Goal: Information Seeking & Learning: Check status

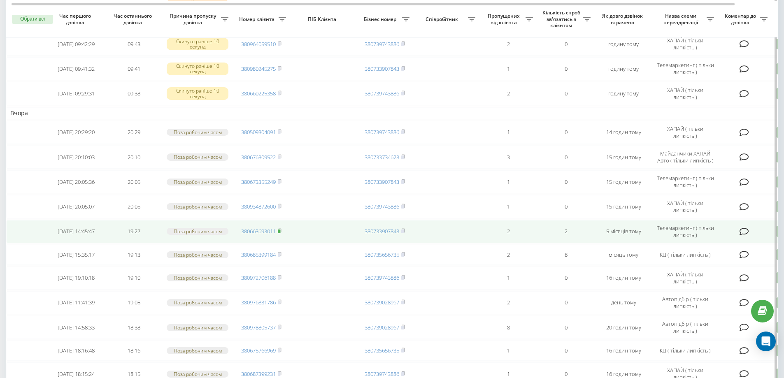
click at [280, 233] on rect at bounding box center [279, 232] width 2 height 4
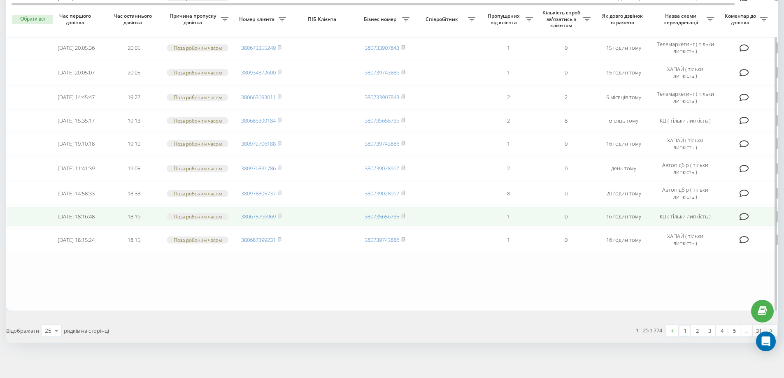
scroll to position [501, 0]
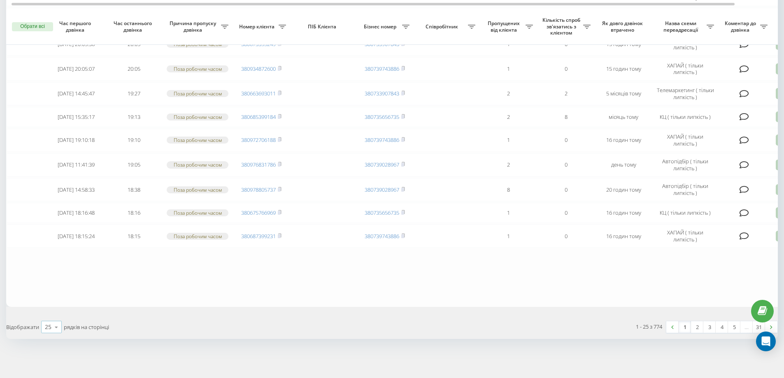
click at [46, 327] on div "25" at bounding box center [48, 327] width 7 height 8
click at [53, 304] on div "50" at bounding box center [52, 303] width 20 height 12
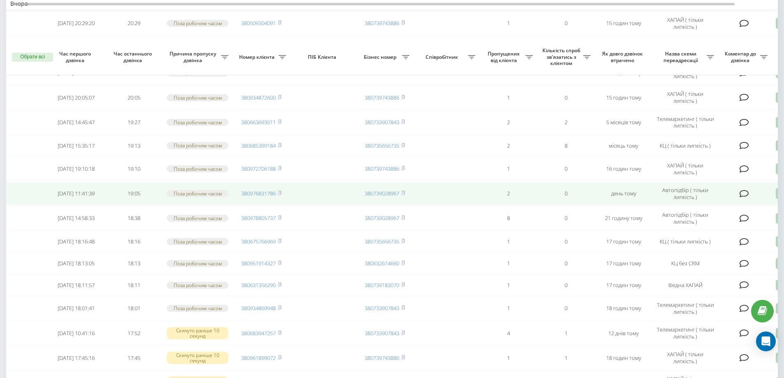
scroll to position [741, 0]
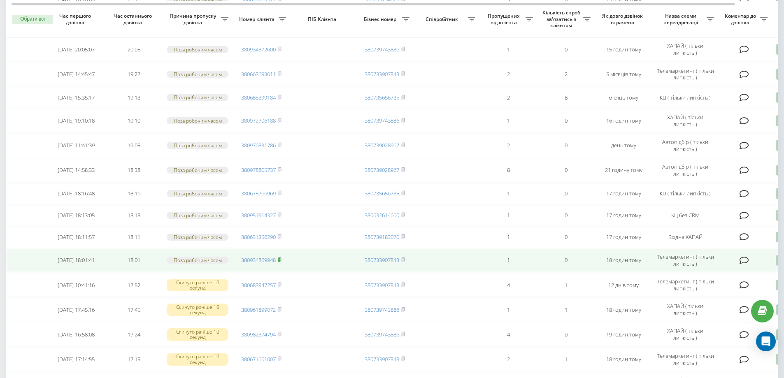
click at [280, 262] on rect at bounding box center [279, 260] width 2 height 4
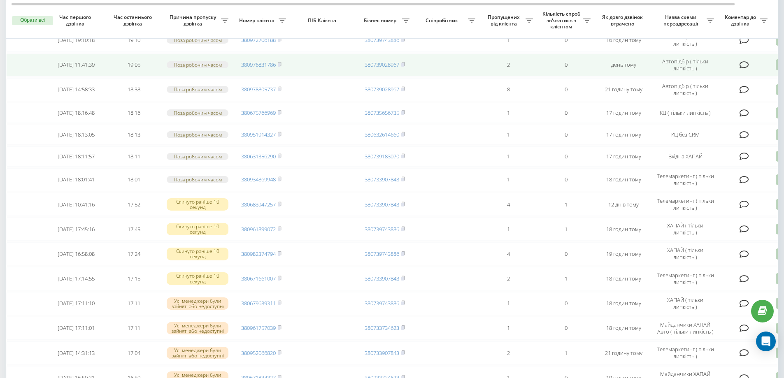
scroll to position [823, 0]
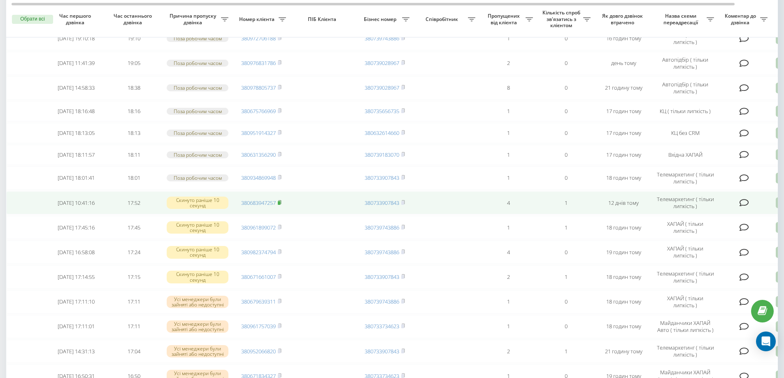
click at [281, 204] on icon at bounding box center [279, 202] width 3 height 4
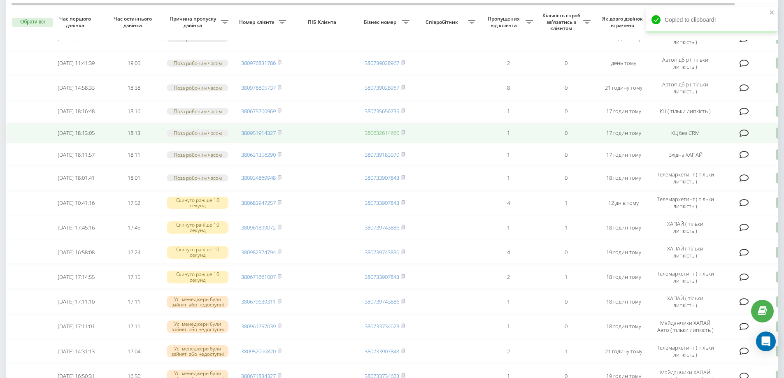
scroll to position [864, 0]
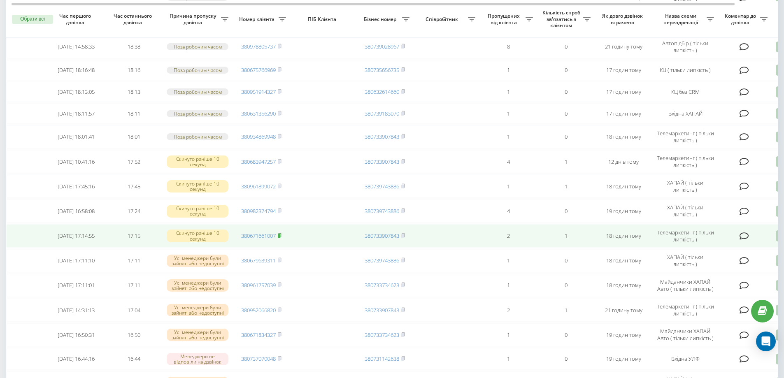
click at [280, 238] on rect at bounding box center [279, 236] width 2 height 4
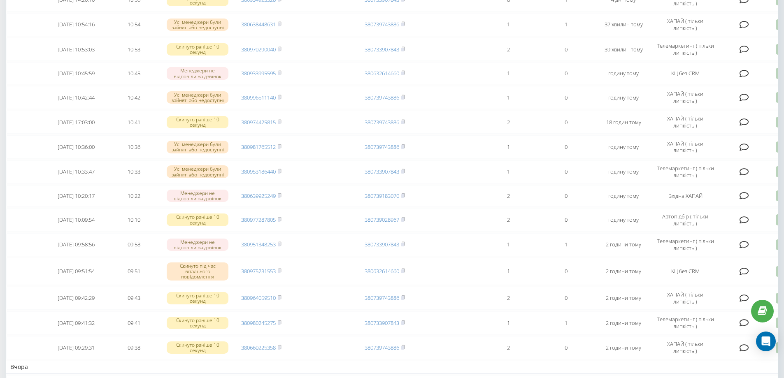
scroll to position [0, 0]
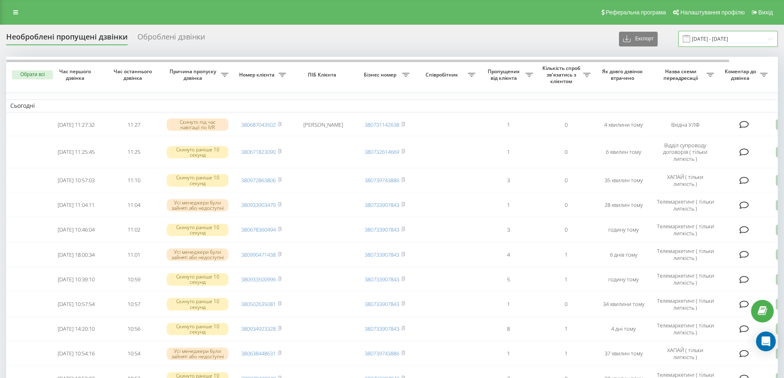
click at [728, 38] on input "20.07.2025 - 20.08.2025" at bounding box center [728, 39] width 100 height 16
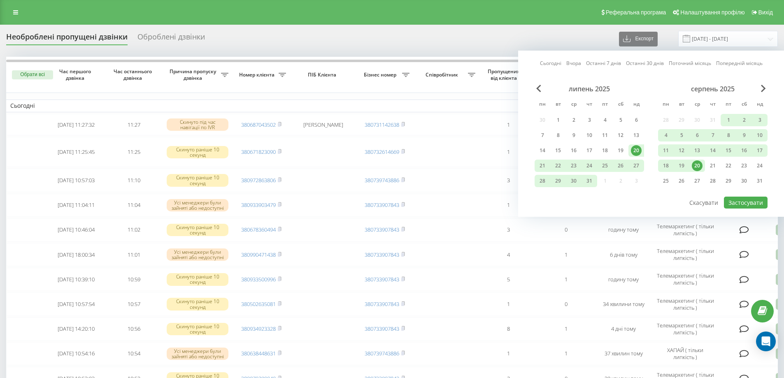
click at [696, 167] on div "20" at bounding box center [697, 165] width 11 height 11
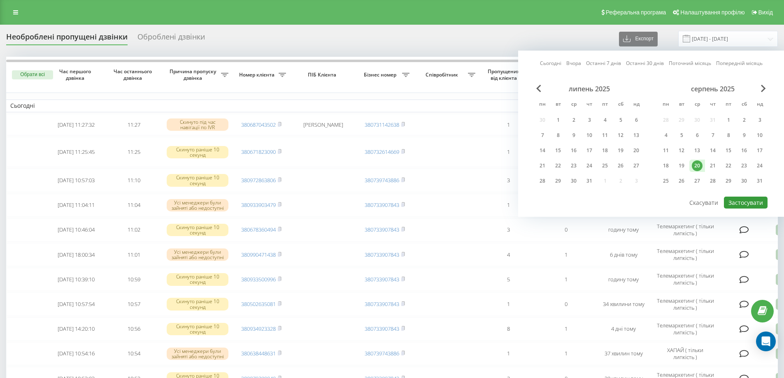
click at [746, 204] on button "Застосувати" at bounding box center [746, 203] width 44 height 12
type input "20.08.2025 - 20.08.2025"
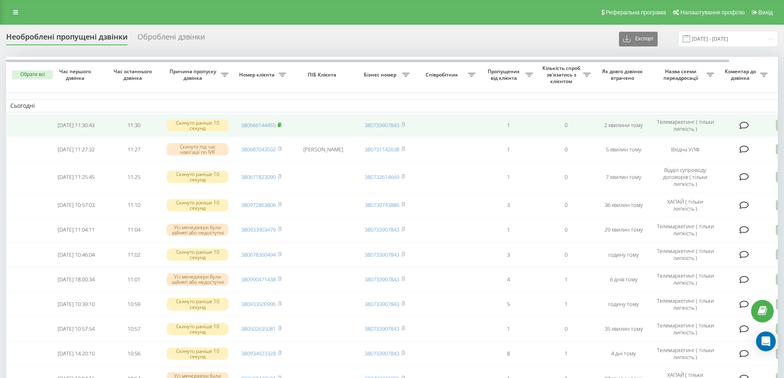
click at [280, 125] on rect at bounding box center [279, 125] width 2 height 4
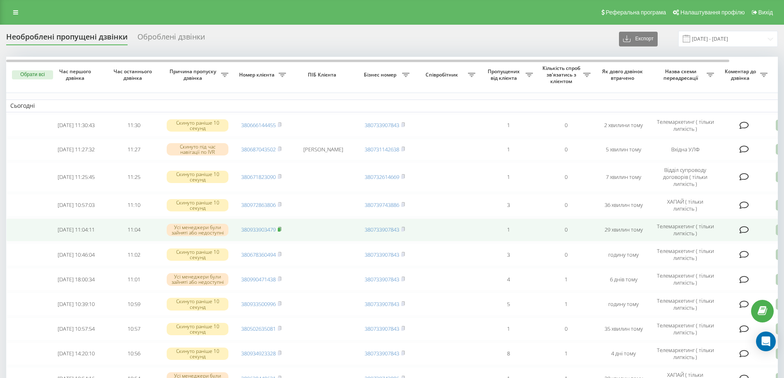
click at [280, 230] on rect at bounding box center [279, 230] width 2 height 4
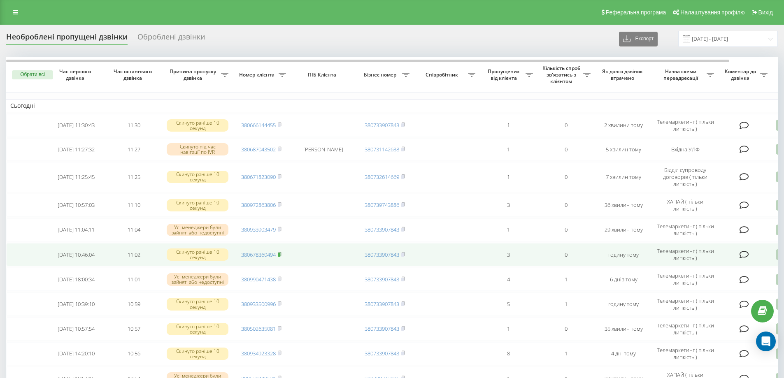
click at [279, 255] on icon at bounding box center [280, 254] width 4 height 5
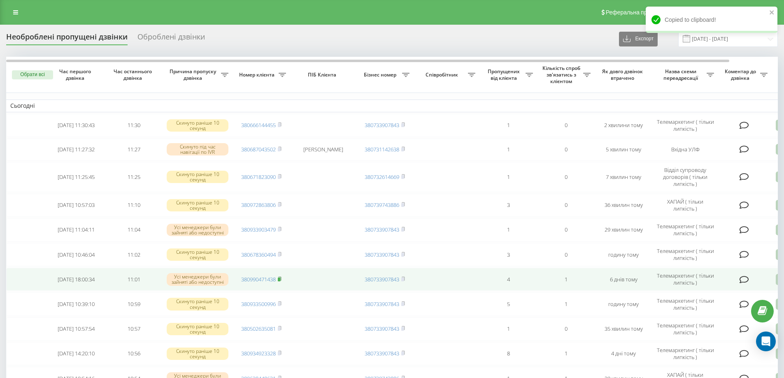
click at [280, 281] on rect at bounding box center [279, 280] width 2 height 4
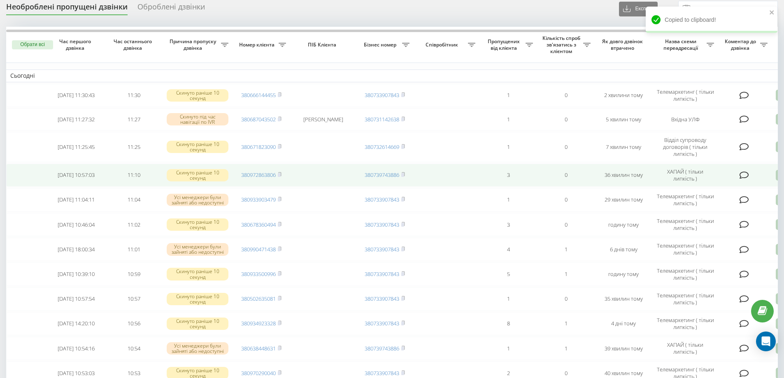
scroll to position [41, 0]
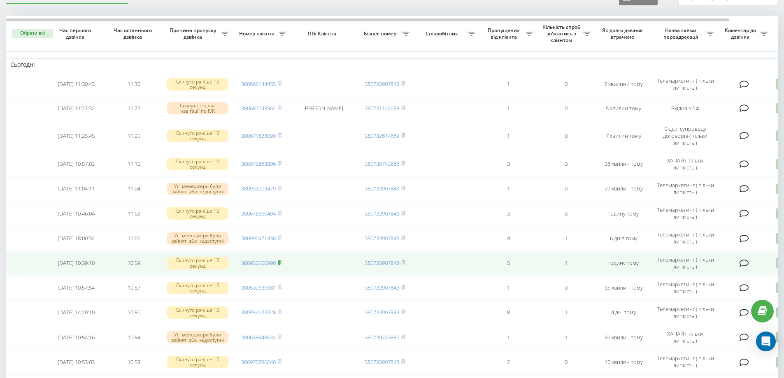
click at [280, 265] on rect at bounding box center [279, 263] width 2 height 4
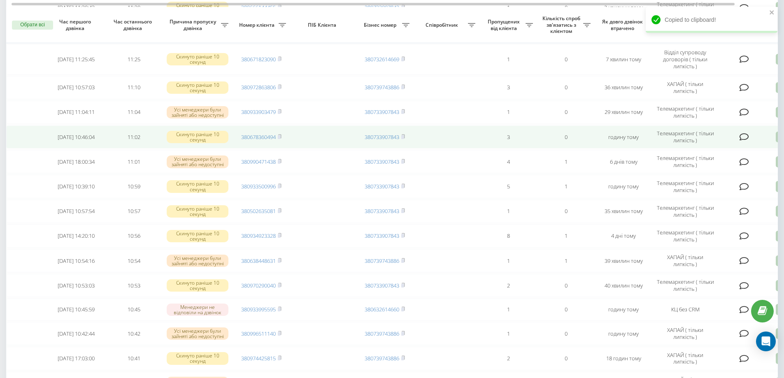
scroll to position [123, 0]
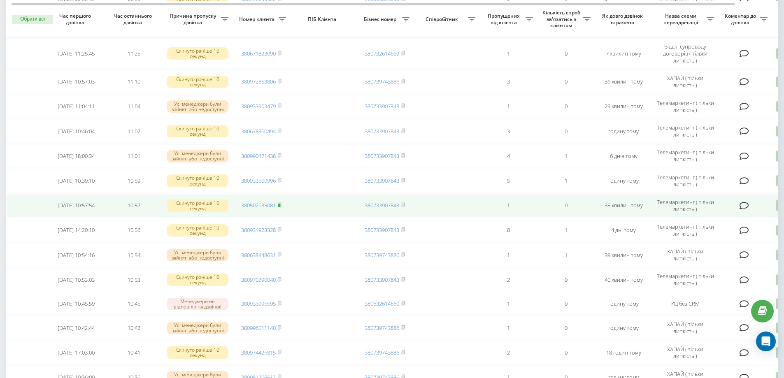
click at [280, 207] on rect at bounding box center [279, 206] width 2 height 4
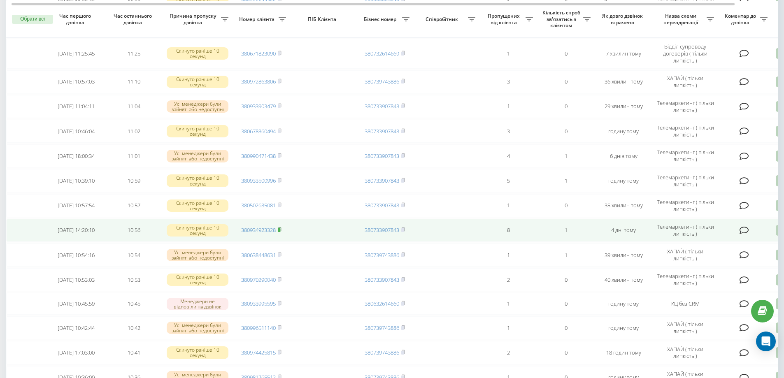
click at [281, 228] on icon at bounding box center [280, 229] width 4 height 5
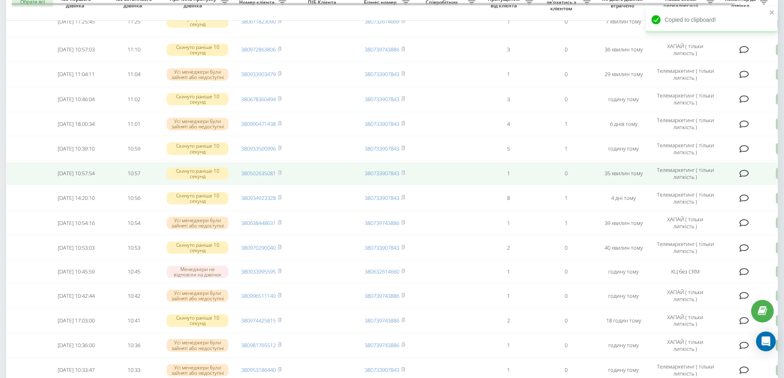
scroll to position [165, 0]
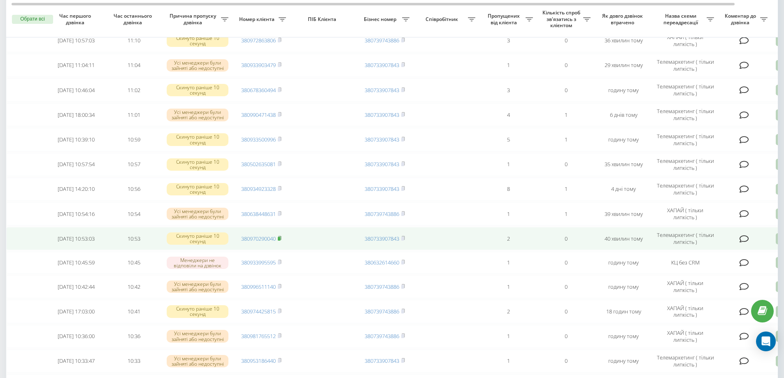
click at [281, 238] on icon at bounding box center [280, 238] width 4 height 5
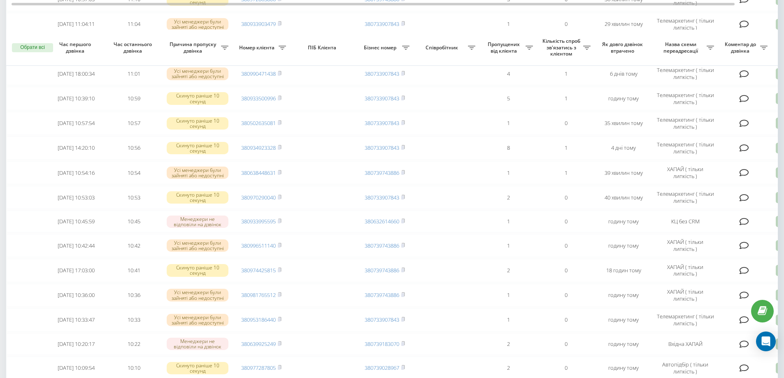
scroll to position [247, 0]
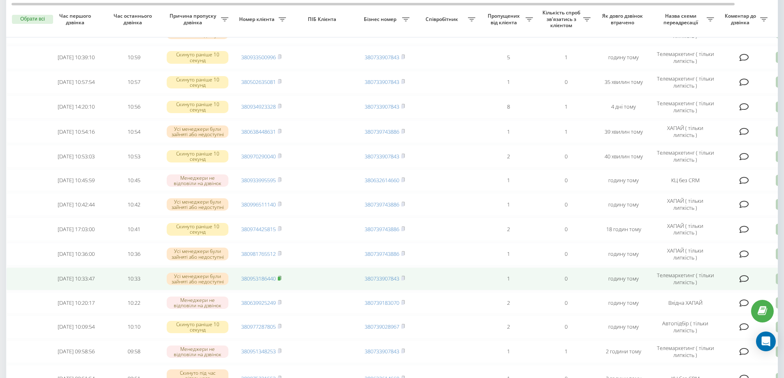
click at [280, 281] on rect at bounding box center [279, 279] width 2 height 4
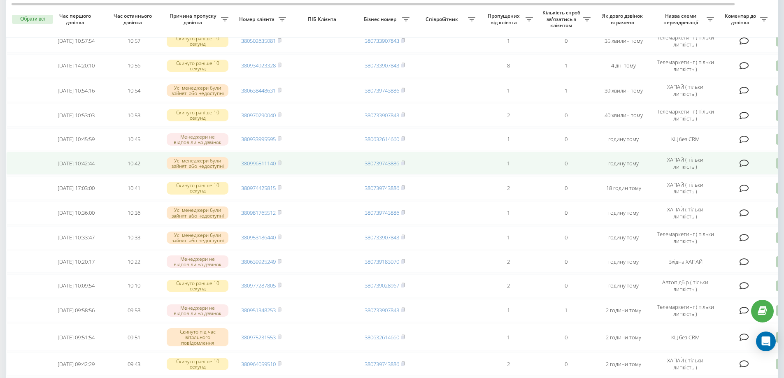
scroll to position [0, 0]
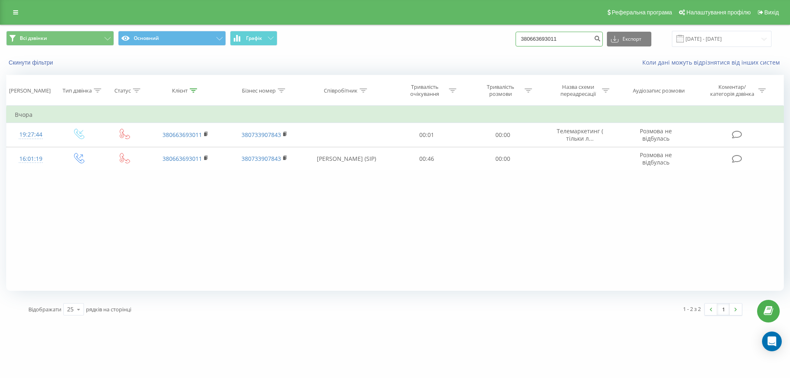
drag, startPoint x: 573, startPoint y: 35, endPoint x: 522, endPoint y: 47, distance: 52.9
click at [522, 47] on div "Всі дзвінки Основний Графік 380663693011 Експорт .csv .xls .xlsx 20.05.2025 - 2…" at bounding box center [395, 39] width 778 height 16
paste input "380934869948"
type input "380934869948"
click at [601, 37] on icon "submit" at bounding box center [597, 37] width 7 height 5
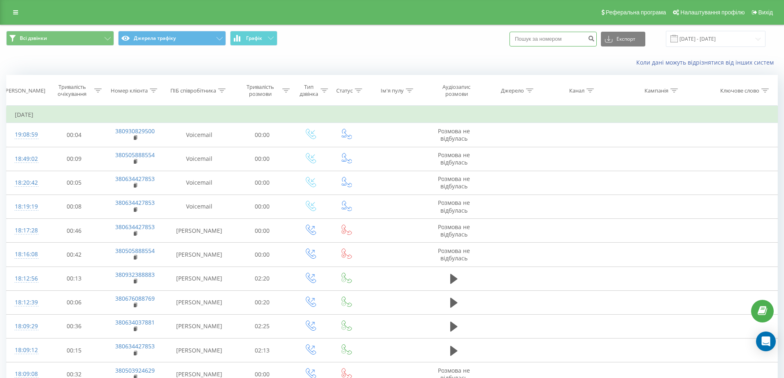
paste input "0505316881"
type input "0505316881"
click at [595, 36] on button "submit" at bounding box center [590, 39] width 11 height 15
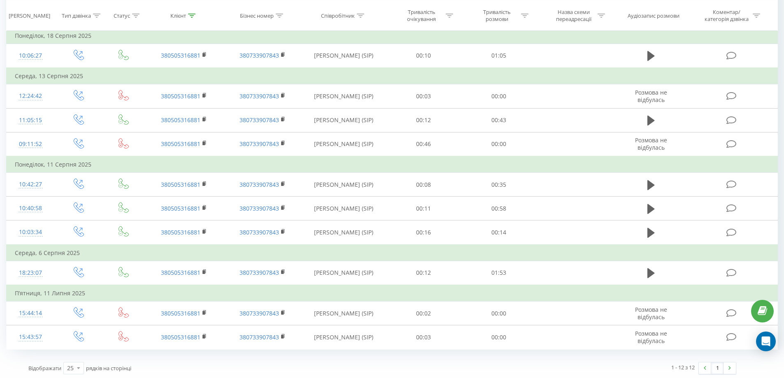
scroll to position [146, 0]
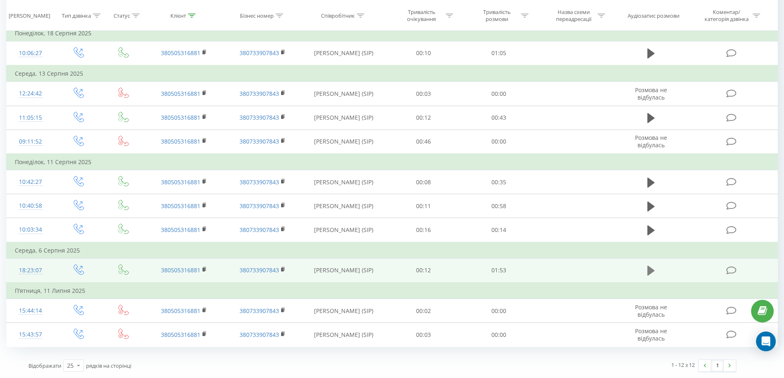
click at [652, 270] on icon at bounding box center [650, 271] width 7 height 10
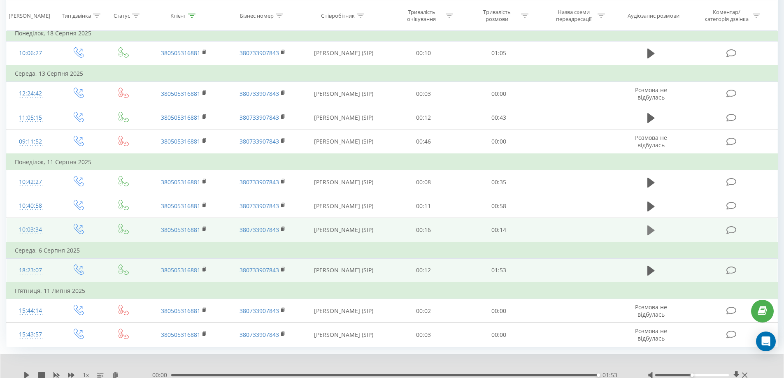
click at [652, 232] on icon at bounding box center [650, 230] width 7 height 10
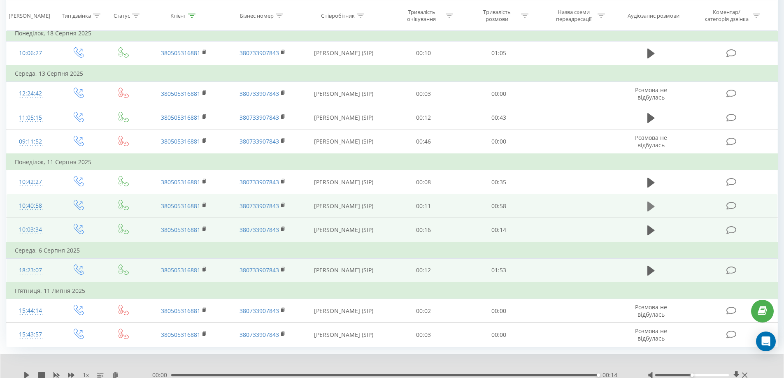
click at [650, 206] on icon at bounding box center [650, 207] width 7 height 10
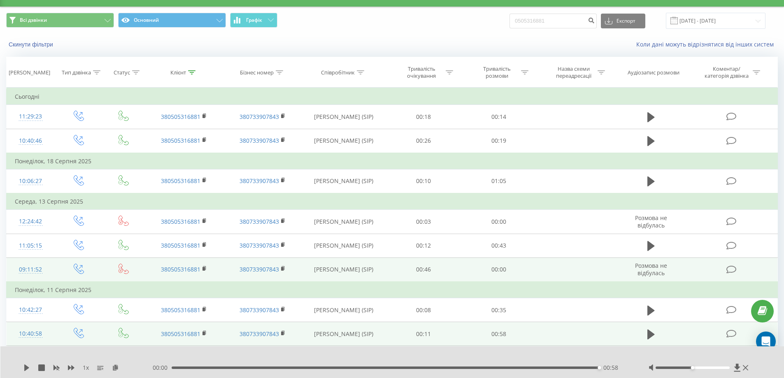
scroll to position [0, 0]
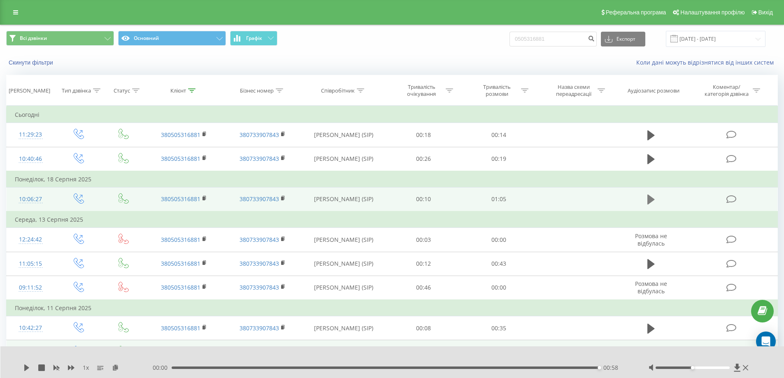
click at [653, 200] on icon at bounding box center [650, 200] width 7 height 10
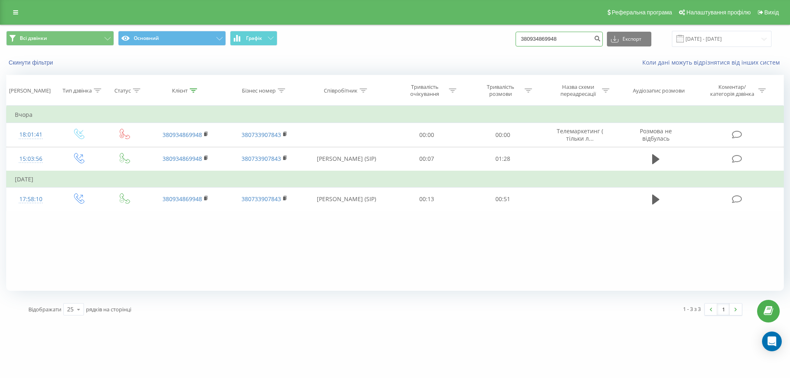
drag, startPoint x: 582, startPoint y: 42, endPoint x: 489, endPoint y: 43, distance: 93.0
click at [489, 43] on div "Всі дзвінки Основний Графік 380934869948 Експорт .csv .xls .xlsx [DATE] - [DATE]" at bounding box center [395, 39] width 778 height 16
paste input "380683947257"
type input "380683947257"
click at [603, 44] on button "submit" at bounding box center [597, 39] width 11 height 15
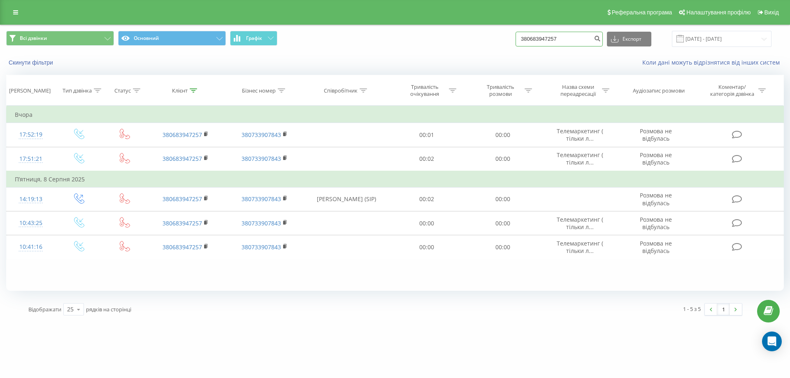
drag, startPoint x: 535, startPoint y: 43, endPoint x: 486, endPoint y: 42, distance: 48.5
click at [486, 42] on div "Всі дзвінки Основний Графік 380683947257 Експорт .csv .xls .xlsx 20.05.2025 - 2…" at bounding box center [395, 39] width 778 height 16
paste input "380671661007"
type input "380671661007"
click at [601, 39] on button "submit" at bounding box center [597, 39] width 11 height 15
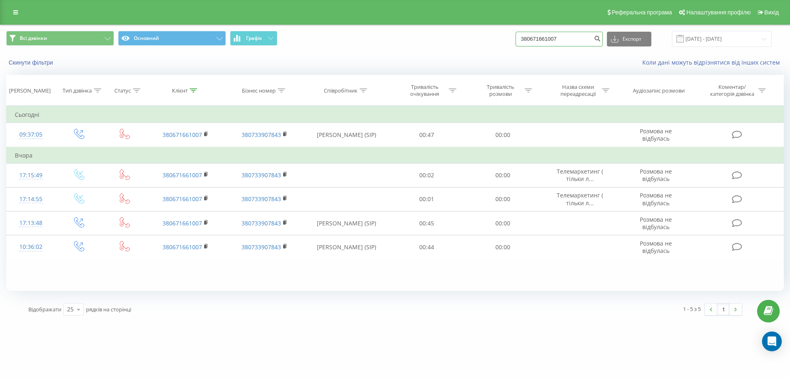
drag, startPoint x: 509, startPoint y: 51, endPoint x: 453, endPoint y: 45, distance: 56.7
click at [453, 45] on div "Всі дзвінки Основний Графік 380671661007 Експорт .csv .xls .xlsx 20.05.2025 - 2…" at bounding box center [395, 39] width 778 height 16
paste input "380666144455"
type input "380666144455"
click at [601, 40] on icon "submit" at bounding box center [597, 37] width 7 height 5
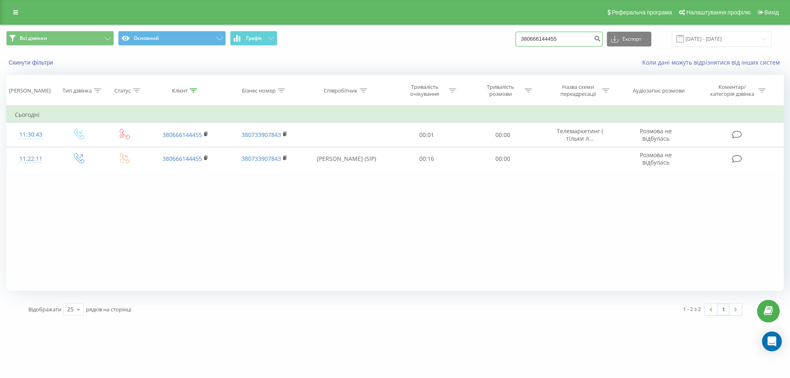
drag, startPoint x: 505, startPoint y: 54, endPoint x: 493, endPoint y: 57, distance: 12.2
click at [493, 57] on div "Всі дзвінки Основний Графік 380666144455 Експорт .csv .xls .xlsx [DATE] - [DATE…" at bounding box center [394, 48] width 789 height 47
paste input "380933903479"
type input "380933903479"
click at [601, 40] on icon "submit" at bounding box center [597, 37] width 7 height 5
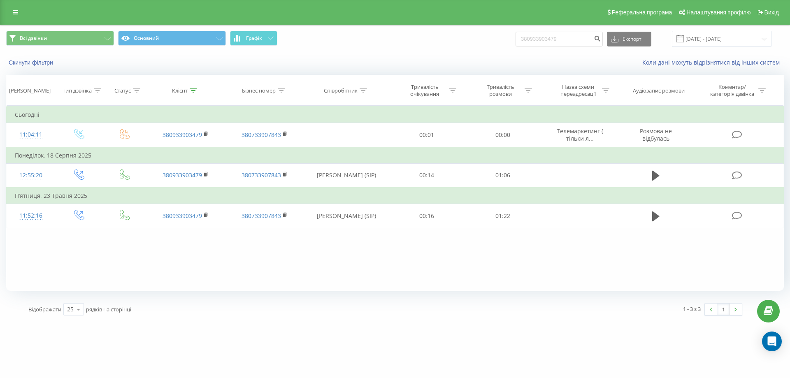
drag, startPoint x: 576, startPoint y: 32, endPoint x: 442, endPoint y: 35, distance: 134.6
click at [442, 35] on div "Всі дзвінки Основний Графік 380933903479 Експорт .csv .xls .xlsx [DATE] - [DATE]" at bounding box center [395, 39] width 778 height 16
drag, startPoint x: 533, startPoint y: 42, endPoint x: 479, endPoint y: 48, distance: 54.3
click at [479, 48] on div "Всі дзвінки Основний Графік 380933903479 Експорт .csv .xls .xlsx 20.05.2025 - 2…" at bounding box center [394, 39] width 789 height 28
paste input "380678360494"
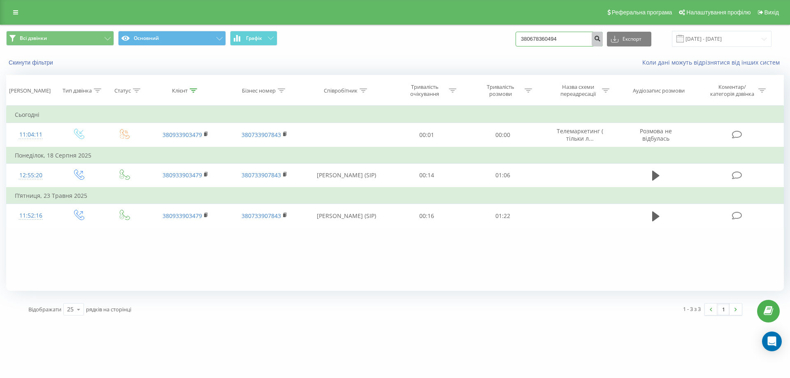
type input "380678360494"
click at [601, 39] on icon "submit" at bounding box center [597, 37] width 7 height 5
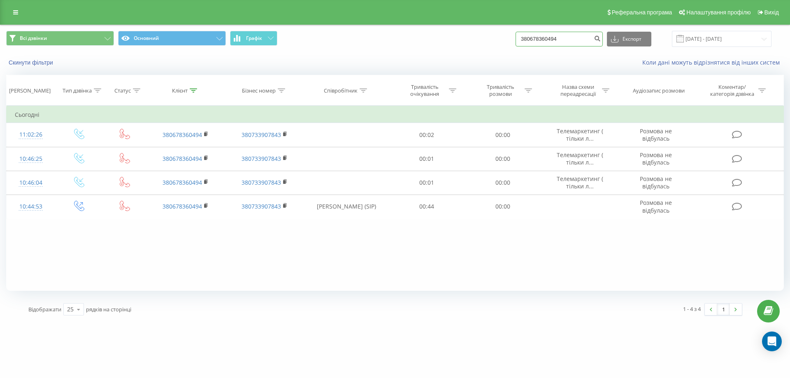
drag, startPoint x: 587, startPoint y: 41, endPoint x: 453, endPoint y: 43, distance: 133.3
click at [453, 43] on div "Всі дзвінки Основний Графік 380678360494 Експорт .csv .xls .xlsx [DATE] - [DATE]" at bounding box center [395, 39] width 778 height 16
paste input "380990471438"
type input "380990471438"
click at [602, 40] on button "submit" at bounding box center [597, 39] width 11 height 15
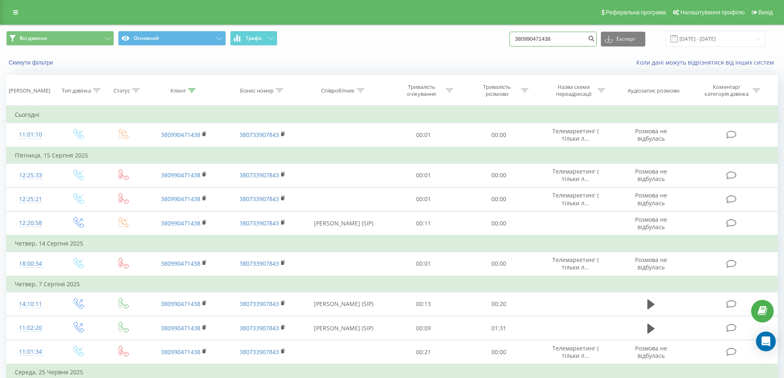
drag, startPoint x: 578, startPoint y: 37, endPoint x: 485, endPoint y: 43, distance: 94.0
click at [485, 43] on div "Всі дзвінки Основний Графік 380990471438 Експорт .csv .xls .xlsx 20.05.2025 - 2…" at bounding box center [391, 39] width 771 height 16
paste input "380933500996"
type input "380933500996"
click at [597, 44] on button "submit" at bounding box center [590, 39] width 11 height 15
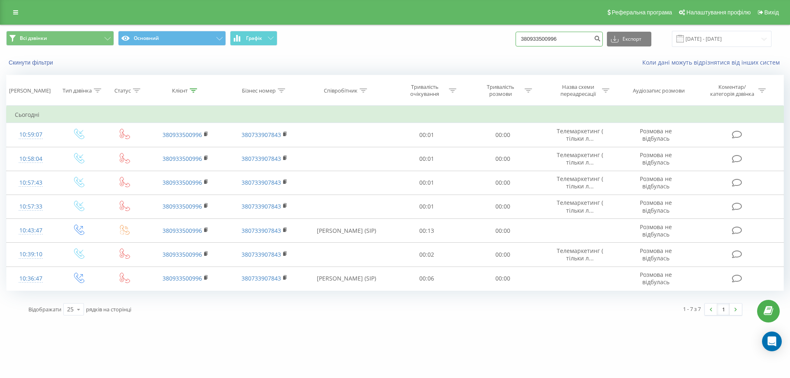
drag, startPoint x: 575, startPoint y: 40, endPoint x: 483, endPoint y: 48, distance: 91.7
click at [483, 48] on div "Всі дзвінки Основний Графік 380933500996 Експорт .csv .xls .xlsx [DATE] - [DATE]" at bounding box center [394, 39] width 789 height 28
paste input "380502635081"
type input "380502635081"
click at [601, 40] on icon "submit" at bounding box center [597, 37] width 7 height 5
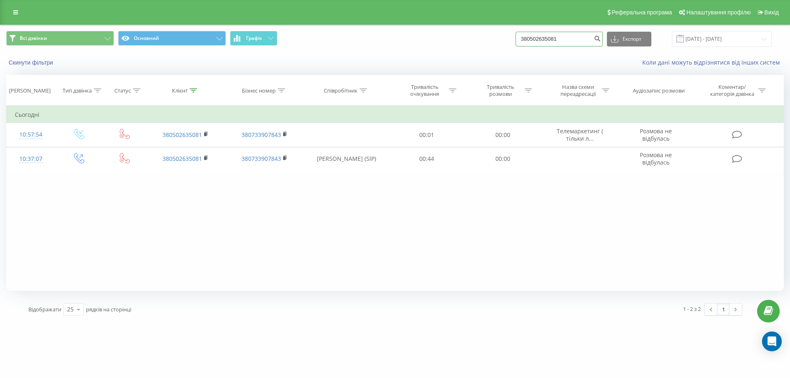
drag, startPoint x: 589, startPoint y: 42, endPoint x: 446, endPoint y: 58, distance: 143.6
click at [446, 58] on div "Всі дзвінки Основний Графік 380502635081 Експорт .csv .xls .xlsx 20.05.2025 - 2…" at bounding box center [394, 48] width 789 height 47
paste input "380934923328"
type input "380934923328"
click at [601, 40] on icon "submit" at bounding box center [597, 37] width 7 height 5
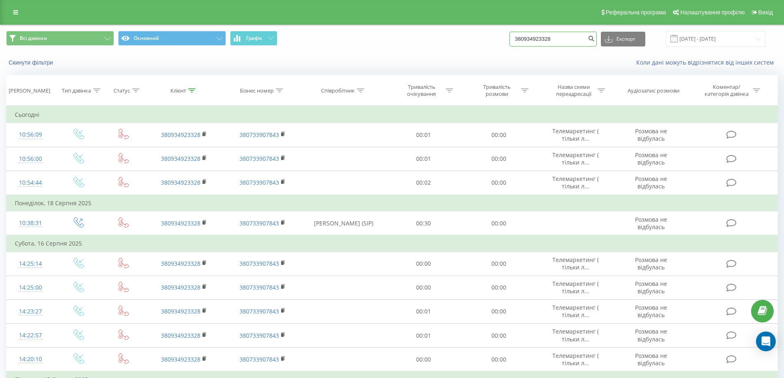
drag, startPoint x: 576, startPoint y: 45, endPoint x: 460, endPoint y: 46, distance: 115.6
click at [460, 46] on div "Всі дзвінки Основний Графік 380934923328 Експорт .csv .xls .xlsx [DATE] - [DATE]" at bounding box center [391, 39] width 771 height 16
paste input "380970290040"
type input "380970290040"
click at [594, 39] on icon "submit" at bounding box center [590, 37] width 7 height 5
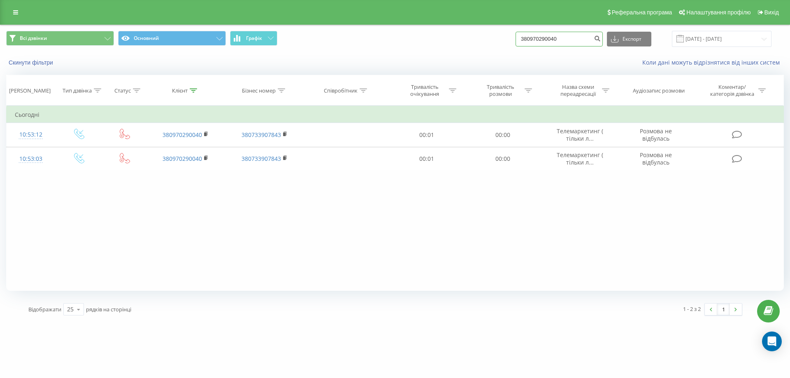
drag, startPoint x: 517, startPoint y: 35, endPoint x: 513, endPoint y: 35, distance: 4.5
click at [513, 35] on div "Всі дзвінки Основний Графік 380970290040 Експорт .csv .xls .xlsx 20.05.2025 - 2…" at bounding box center [395, 39] width 778 height 16
paste input "380953186440"
type input "380953186440"
click at [603, 34] on button "submit" at bounding box center [597, 39] width 11 height 15
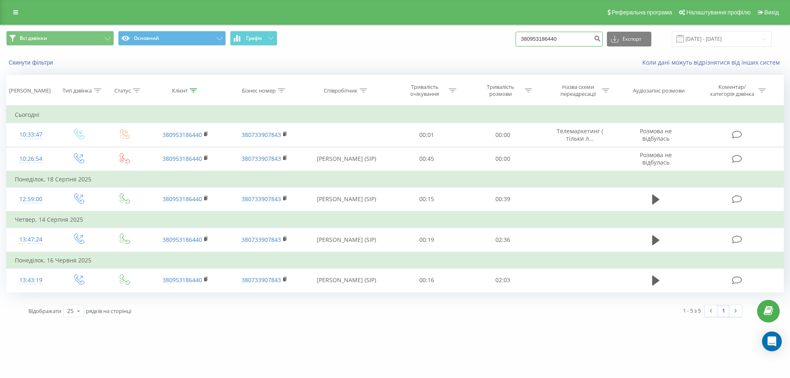
drag, startPoint x: 589, startPoint y: 37, endPoint x: 446, endPoint y: 72, distance: 146.4
click at [446, 72] on div "Всі дзвінки Основний Графік 380953186440 Експорт .csv .xls .xlsx [DATE] - [DATE…" at bounding box center [394, 48] width 789 height 47
